Goal: Information Seeking & Learning: Learn about a topic

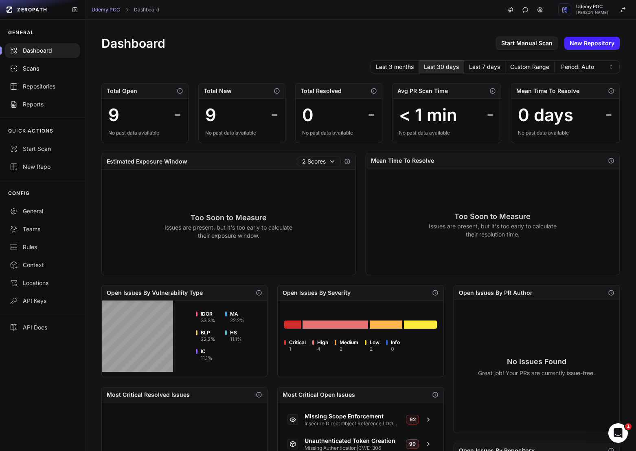
click at [45, 70] on div "Scans" at bounding box center [42, 68] width 65 height 8
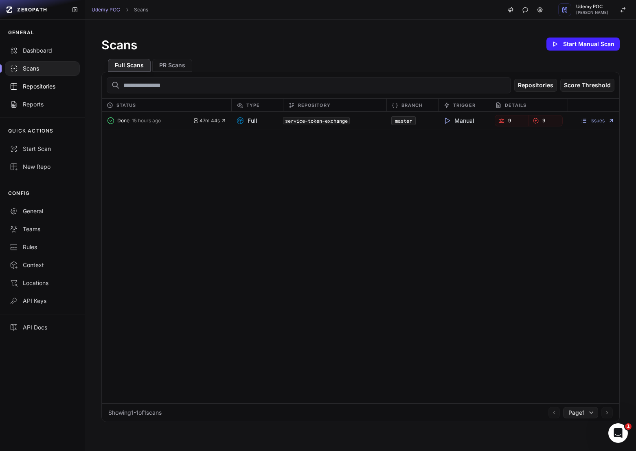
click at [47, 85] on div "Repositories" at bounding box center [42, 86] width 65 height 8
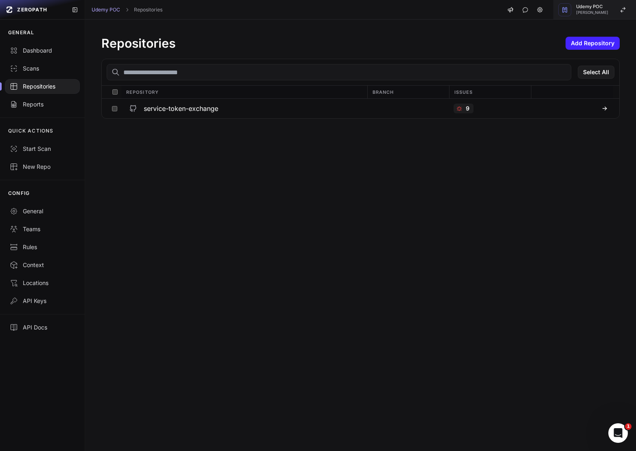
click at [600, 7] on span "Udemy POC" at bounding box center [593, 6] width 32 height 4
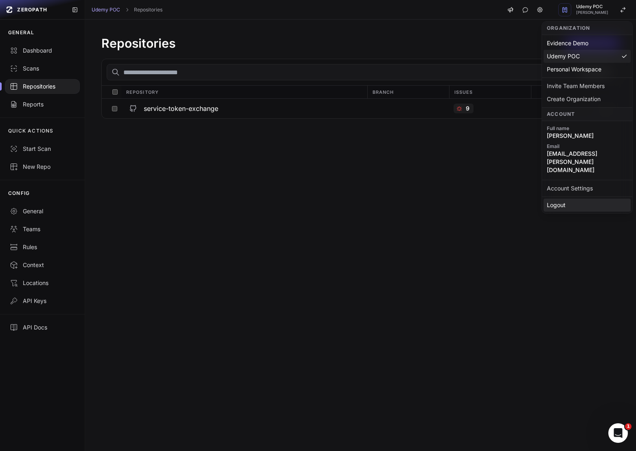
click at [569, 198] on div "Logout" at bounding box center [587, 204] width 87 height 13
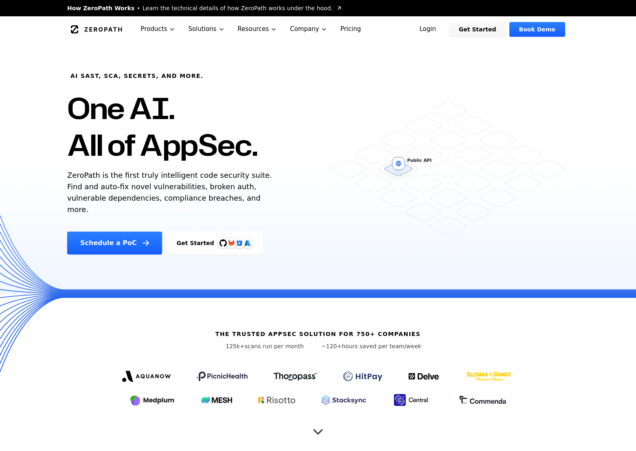
click at [441, 31] on link "Login" at bounding box center [428, 29] width 36 height 15
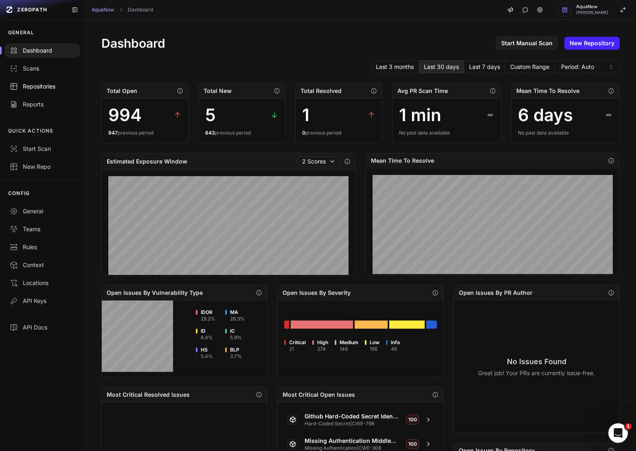
click at [51, 87] on div "Repositories" at bounding box center [42, 86] width 65 height 8
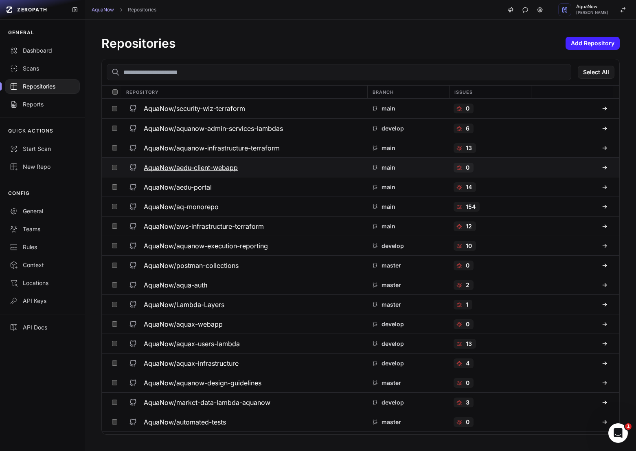
click at [198, 171] on h3 "AquaNow/aedu-client-webapp" at bounding box center [191, 168] width 94 height 10
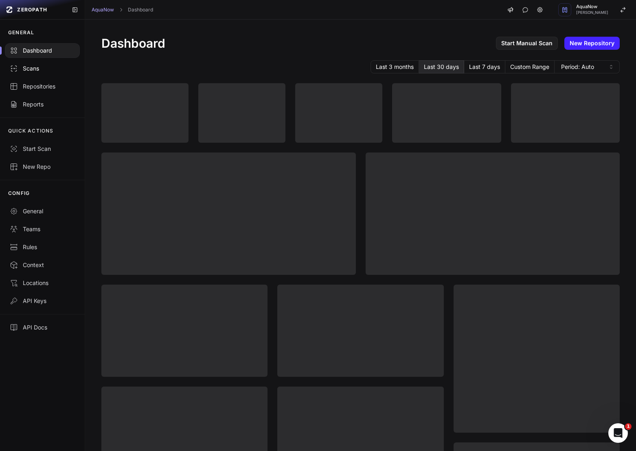
drag, startPoint x: 48, startPoint y: 86, endPoint x: 47, endPoint y: 67, distance: 19.6
click at [48, 86] on div "Repositories" at bounding box center [42, 86] width 65 height 8
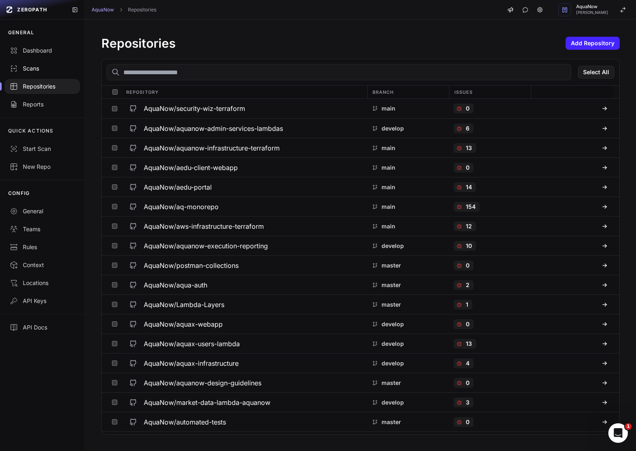
click at [50, 71] on div "Scans" at bounding box center [42, 68] width 65 height 8
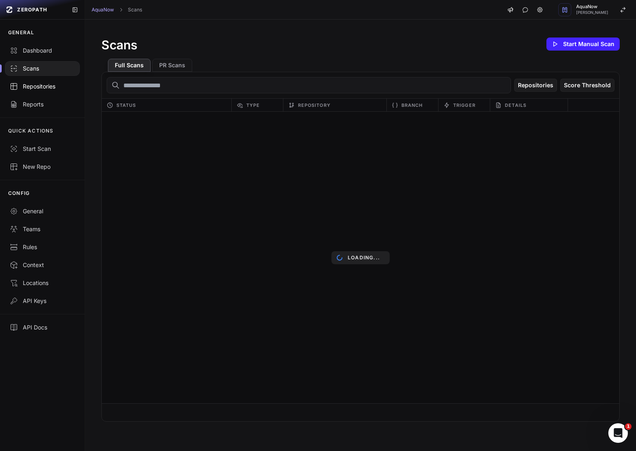
click at [53, 84] on div "Repositories" at bounding box center [42, 86] width 65 height 8
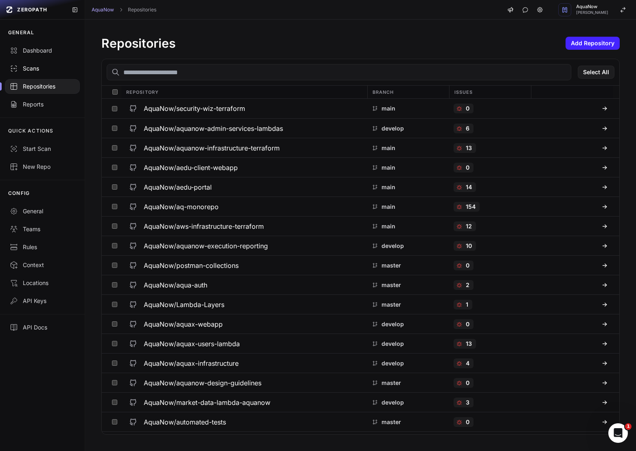
click at [52, 77] on link "Scans" at bounding box center [42, 68] width 85 height 18
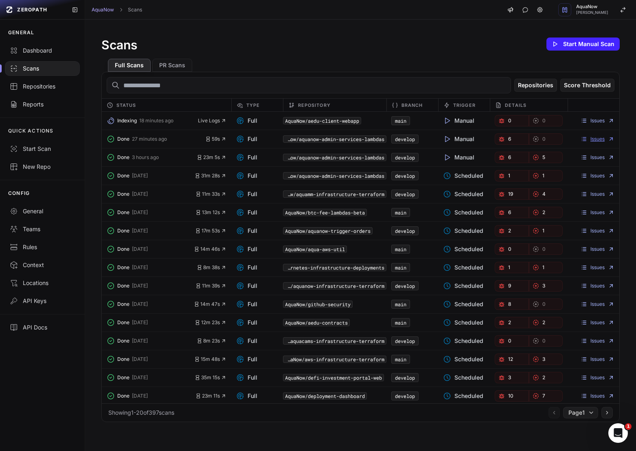
click at [602, 136] on link "Issues" at bounding box center [598, 139] width 34 height 7
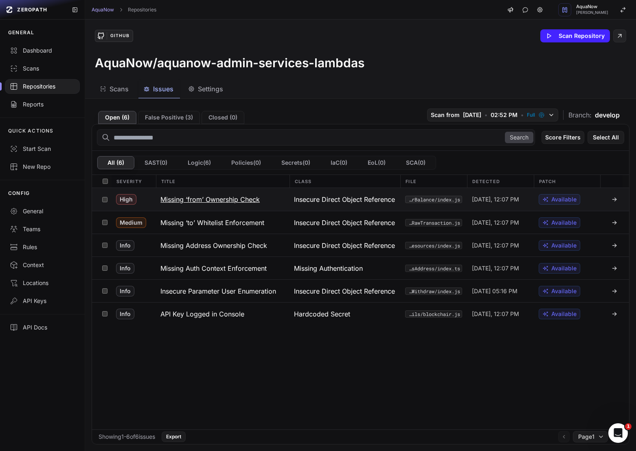
click at [250, 200] on h3 "Missing ‘from’ Ownership Check" at bounding box center [210, 199] width 99 height 10
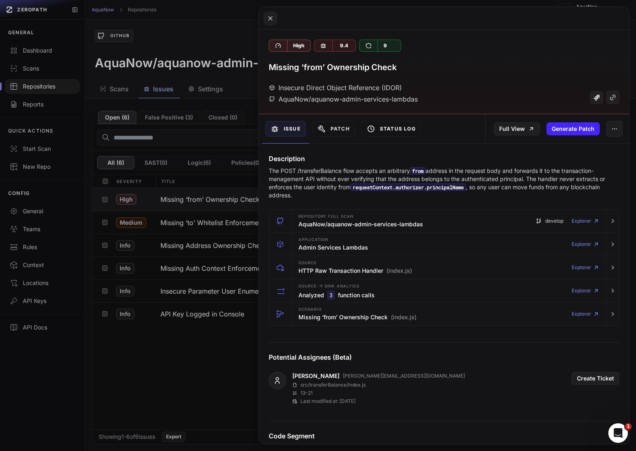
click at [383, 133] on button "Status Log" at bounding box center [391, 128] width 59 height 15
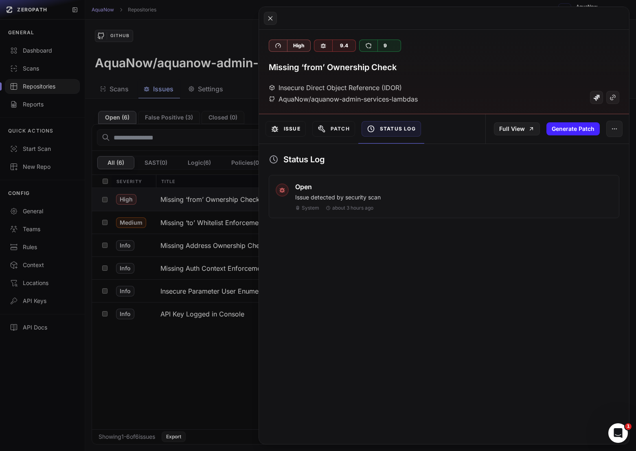
click at [292, 128] on button "Issue" at bounding box center [286, 128] width 40 height 15
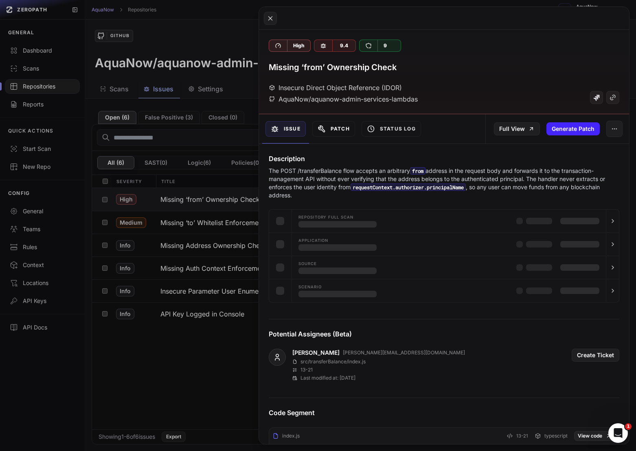
click at [342, 128] on button "Patch" at bounding box center [334, 128] width 43 height 15
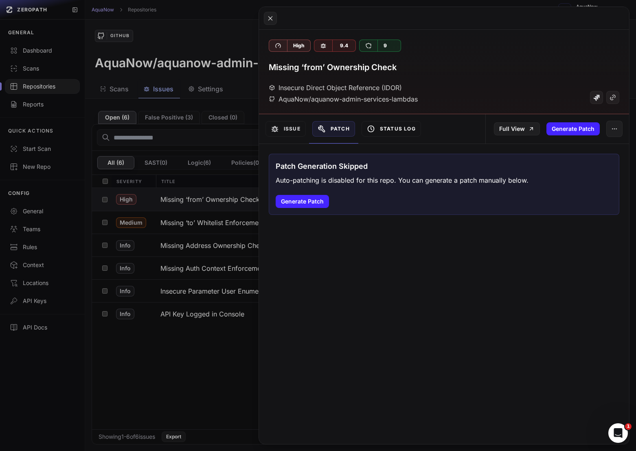
click at [390, 128] on button "Status Log" at bounding box center [391, 128] width 59 height 15
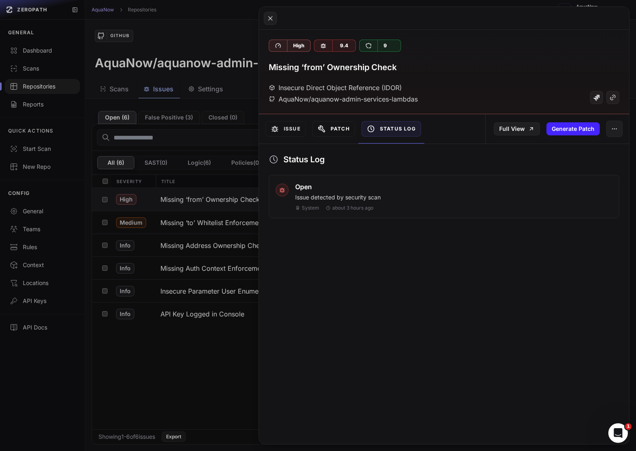
click at [328, 128] on button "Patch" at bounding box center [334, 128] width 43 height 15
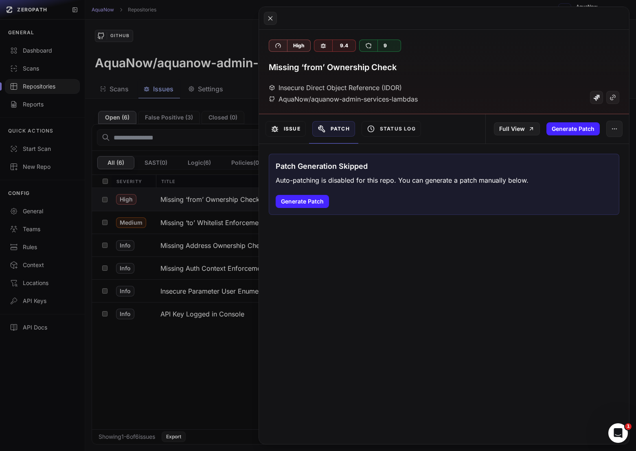
click at [280, 128] on button "Issue" at bounding box center [286, 128] width 40 height 15
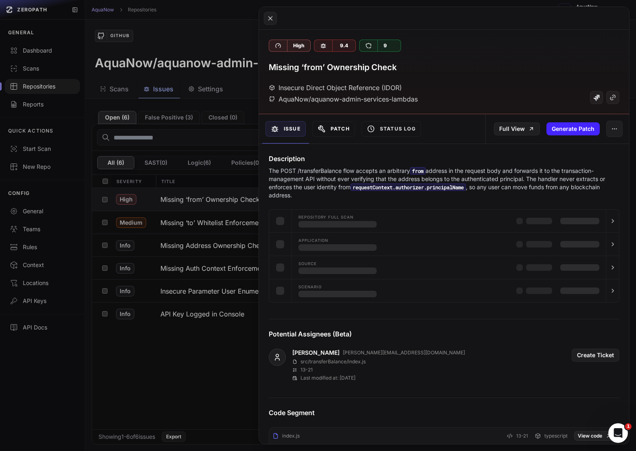
click at [350, 128] on button "Patch" at bounding box center [334, 128] width 43 height 15
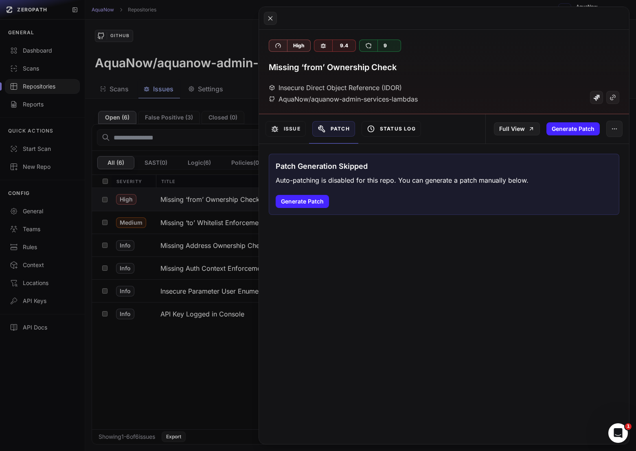
click at [395, 128] on button "Status Log" at bounding box center [391, 128] width 59 height 15
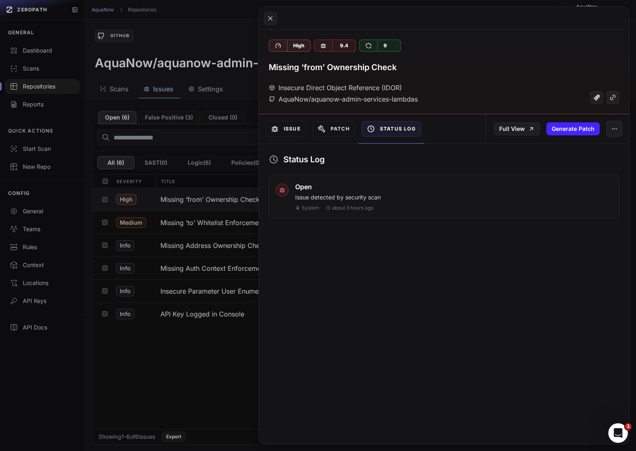
click at [292, 130] on button "Issue" at bounding box center [286, 128] width 40 height 15
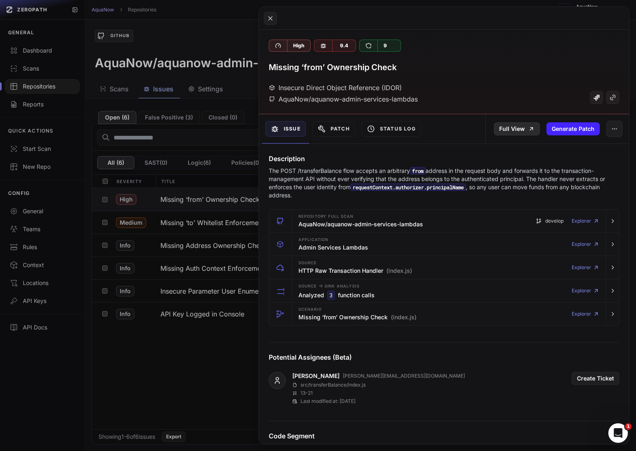
click at [518, 127] on link "Full View" at bounding box center [517, 128] width 46 height 13
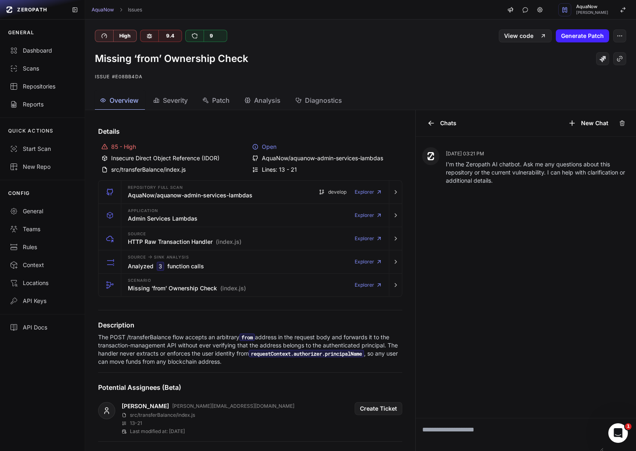
click at [265, 147] on div "Open" at bounding box center [326, 147] width 148 height 8
click at [272, 149] on div "Open" at bounding box center [326, 147] width 148 height 8
drag, startPoint x: 281, startPoint y: 147, endPoint x: 276, endPoint y: 148, distance: 5.4
click at [276, 148] on div "Open" at bounding box center [326, 147] width 148 height 8
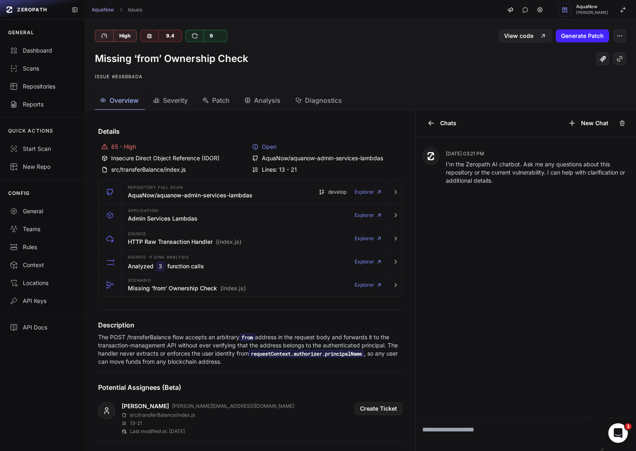
click at [279, 148] on div "Open" at bounding box center [326, 147] width 148 height 8
drag, startPoint x: 286, startPoint y: 148, endPoint x: 261, endPoint y: 148, distance: 24.5
click at [261, 148] on div "Open" at bounding box center [326, 147] width 148 height 8
click at [279, 148] on div "Open" at bounding box center [326, 147] width 148 height 8
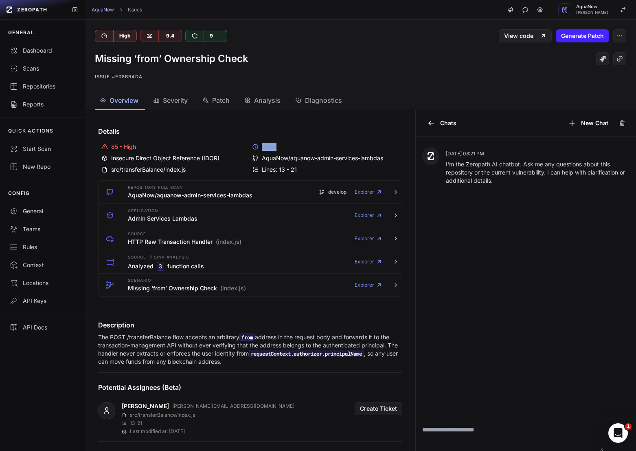
click at [279, 148] on div "Open" at bounding box center [326, 147] width 148 height 8
click at [268, 145] on div "Open" at bounding box center [326, 147] width 148 height 8
click at [272, 147] on div "Open" at bounding box center [326, 147] width 148 height 8
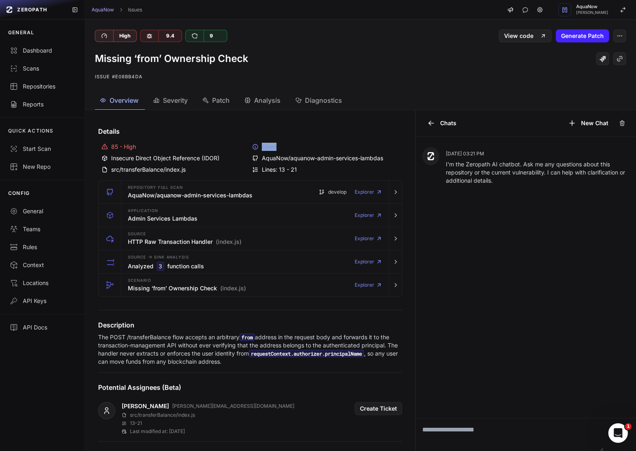
click at [272, 147] on div "Open" at bounding box center [326, 147] width 148 height 8
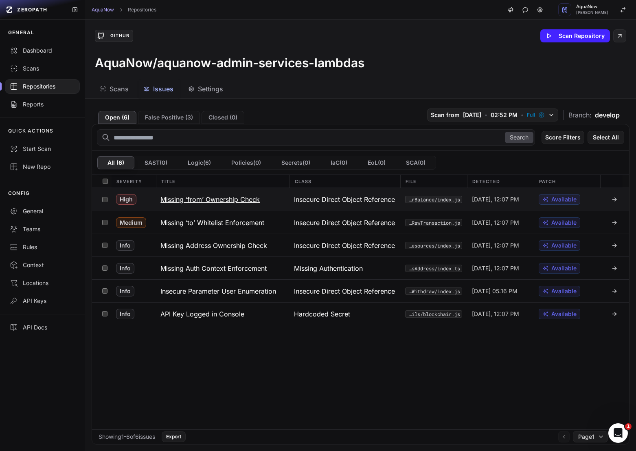
click at [219, 206] on button "Missing ‘from’ Ownership Check" at bounding box center [223, 199] width 134 height 23
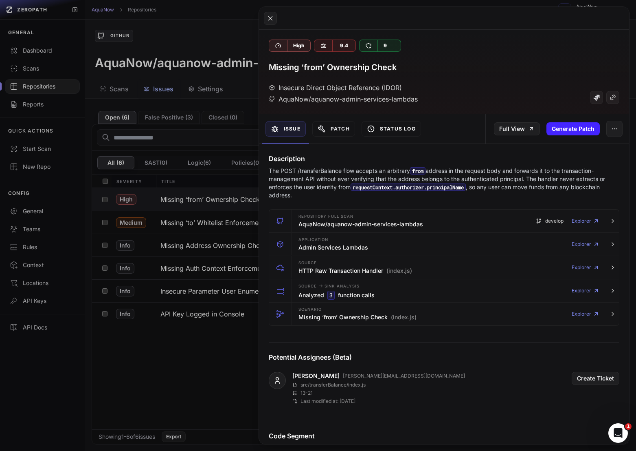
click at [392, 128] on button "Status Log" at bounding box center [391, 128] width 59 height 15
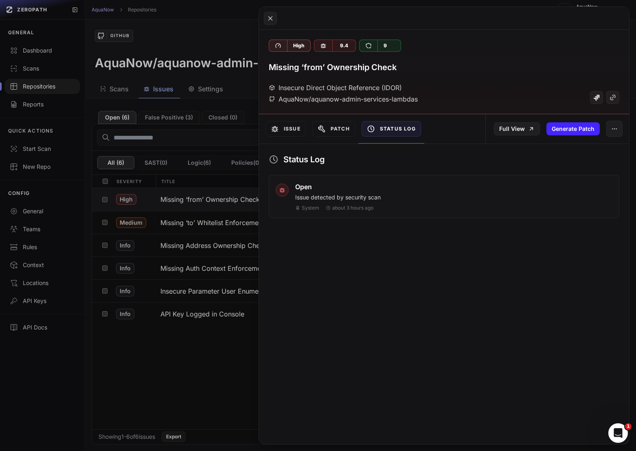
click at [178, 140] on button at bounding box center [318, 225] width 636 height 451
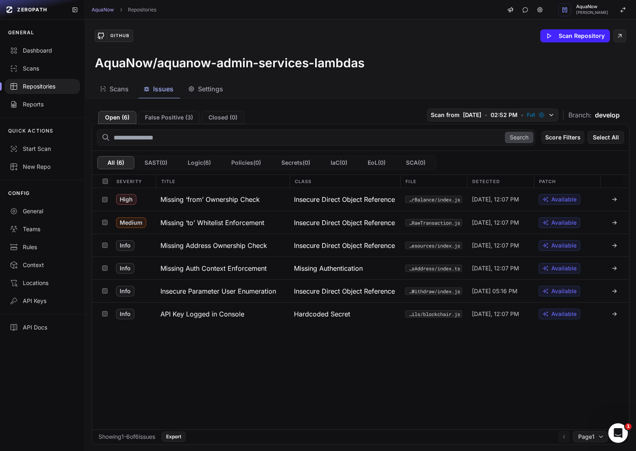
click at [42, 86] on div "Repositories" at bounding box center [42, 86] width 65 height 8
